Goal: Navigation & Orientation: Find specific page/section

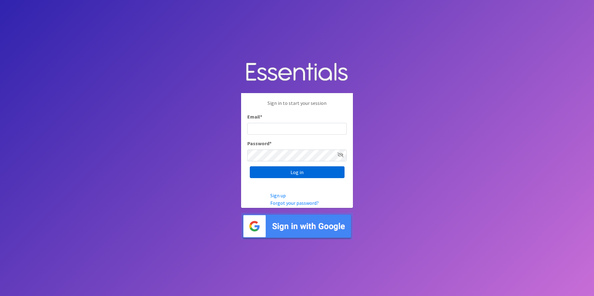
type input "lily@milwaukeediapermission.org"
click at [301, 174] on input "Log in" at bounding box center [297, 172] width 95 height 12
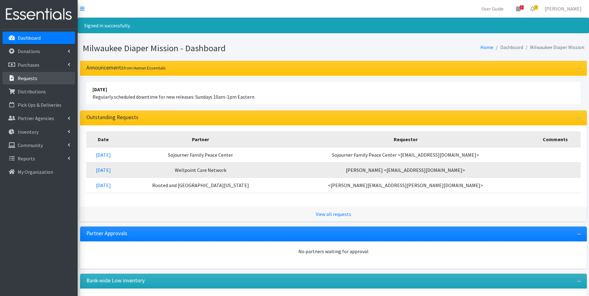
click at [33, 80] on p "Requests" at bounding box center [28, 78] width 20 height 6
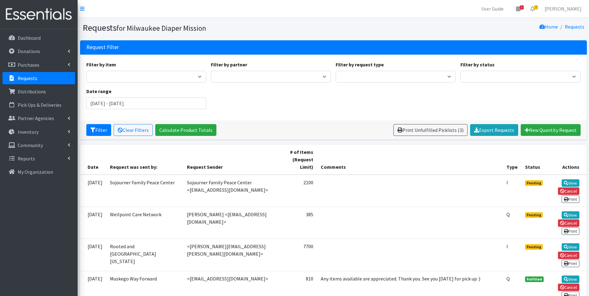
click at [31, 76] on p "Requests" at bounding box center [28, 78] width 20 height 6
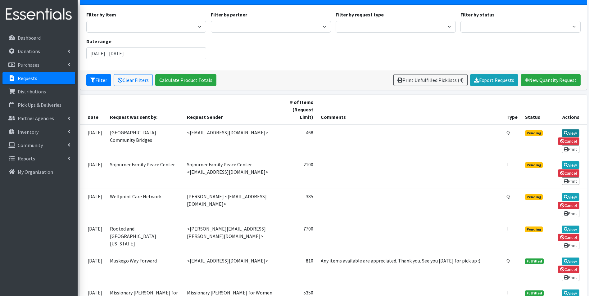
scroll to position [62, 0]
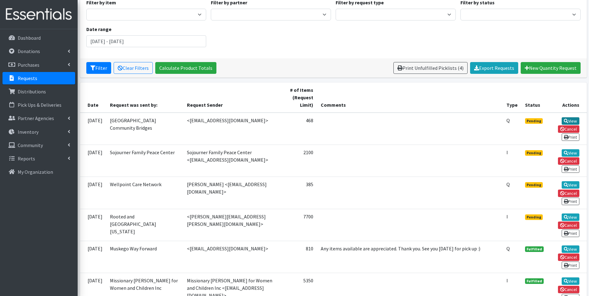
click at [570, 119] on link "View" at bounding box center [571, 120] width 18 height 7
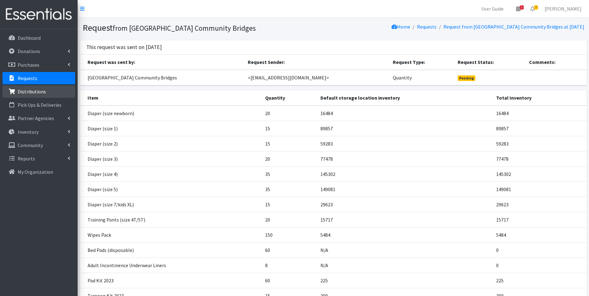
click at [31, 90] on p "Distributions" at bounding box center [32, 92] width 28 height 6
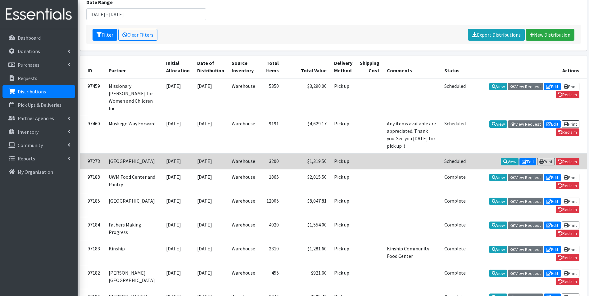
scroll to position [62, 0]
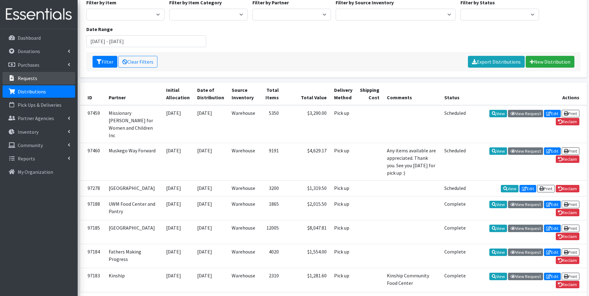
click at [19, 81] on p "Requests" at bounding box center [28, 78] width 20 height 6
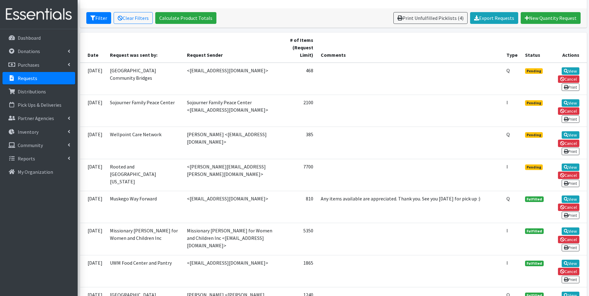
scroll to position [124, 0]
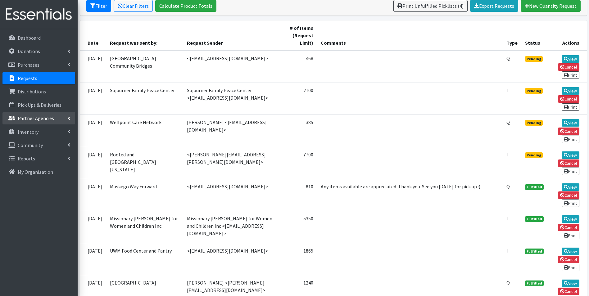
click at [34, 120] on p "Partner Agencies" at bounding box center [36, 118] width 36 height 6
click at [37, 134] on link "All Partners" at bounding box center [38, 132] width 73 height 12
